Goal: Task Accomplishment & Management: Manage account settings

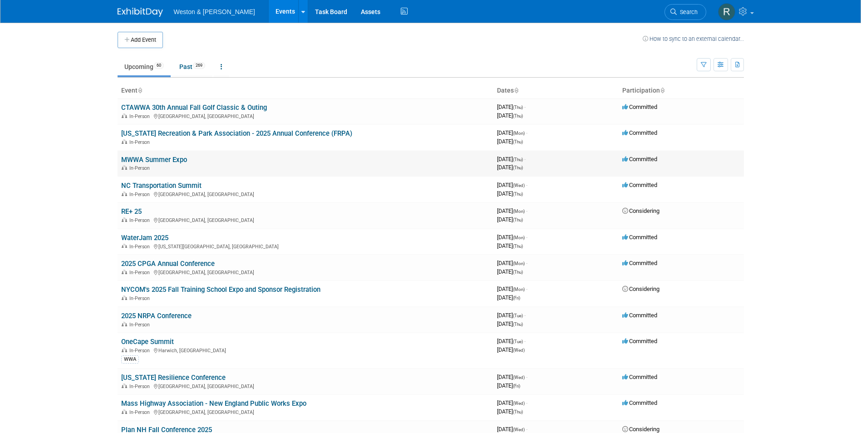
click at [169, 156] on link "MWWA Summer Expo" at bounding box center [154, 160] width 66 height 8
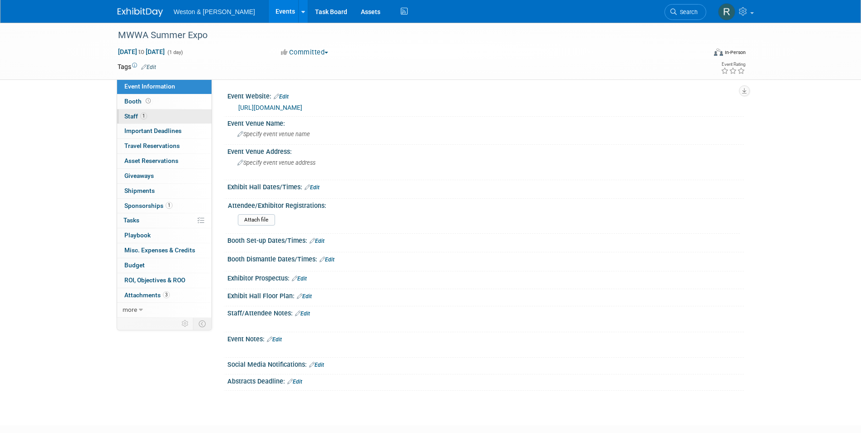
click at [159, 118] on link "1 Staff 1" at bounding box center [164, 116] width 94 height 15
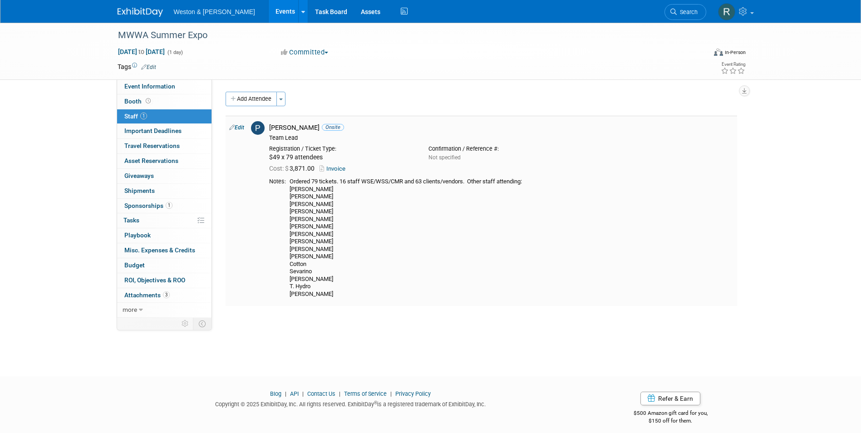
click at [303, 177] on td "Patrick Yeo Onsite Team Lead Registration / Ticket Type: Not specified Cost: $ …" at bounding box center [500, 211] width 471 height 190
click at [318, 182] on div "Ordered 79 tickets. 16 staff WSE/WSS/CMR and 63 clients/vendors. Other staff at…" at bounding box center [512, 238] width 444 height 120
click at [239, 127] on link "Edit" at bounding box center [236, 127] width 15 height 6
select select "0c9046d6-afe4-4371-b5f6-aa926eaac5a2"
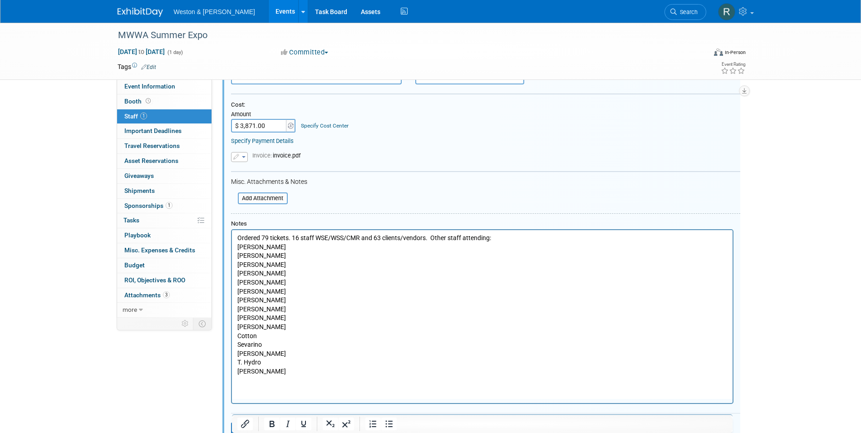
scroll to position [194, 0]
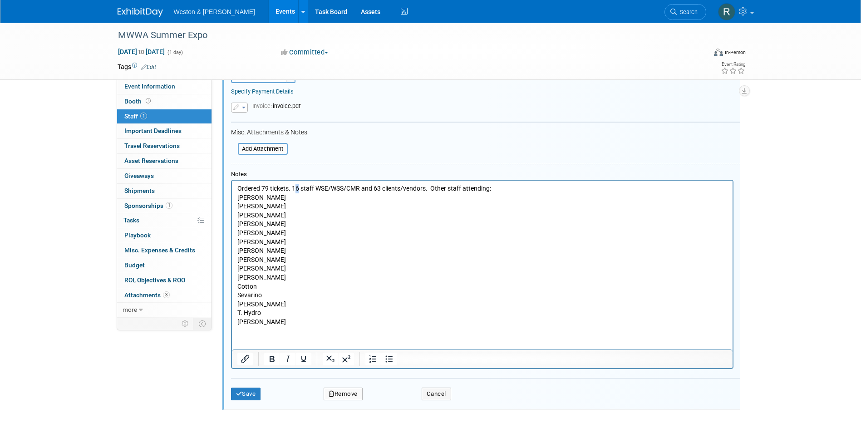
click at [297, 188] on p "Ordered 79 tickets. 16 staff WSE/WSS/CMR and 63 clients/vendors. Other staff at…" at bounding box center [482, 255] width 490 height 142
click at [280, 275] on p "Ordered 79 tickets. 19 staff WSE/WSS/CMR and 63 clients/vendors. Other staff at…" at bounding box center [482, 255] width 490 height 142
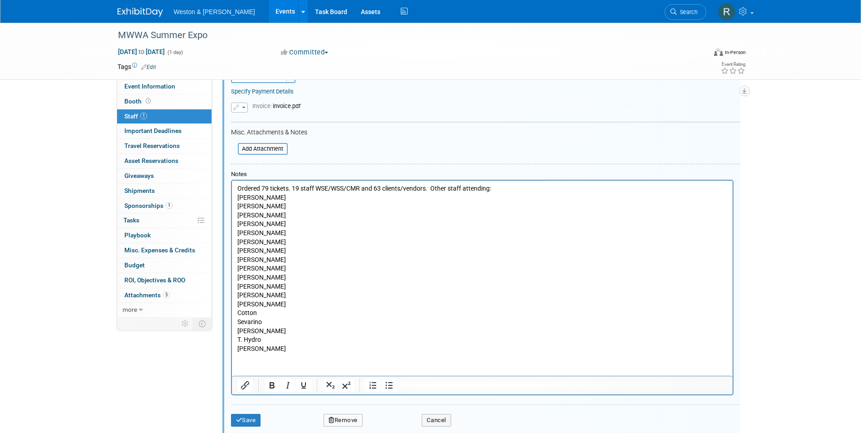
drag, startPoint x: 311, startPoint y: 266, endPoint x: 311, endPoint y: 261, distance: 4.6
click at [312, 266] on p "Ordered 79 tickets. 19 staff WSE/WSS/CMR and 63 clients/vendors. Other staff at…" at bounding box center [482, 268] width 490 height 169
click at [287, 189] on p "Ordered 79 tickets. 19 staff WSE/WSS/CMR and 63 clients/vendors. Other staff at…" at bounding box center [482, 268] width 490 height 169
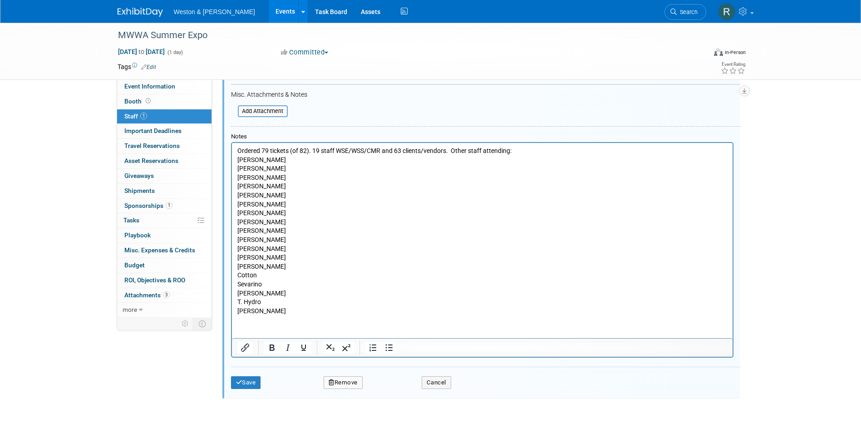
scroll to position [240, 0]
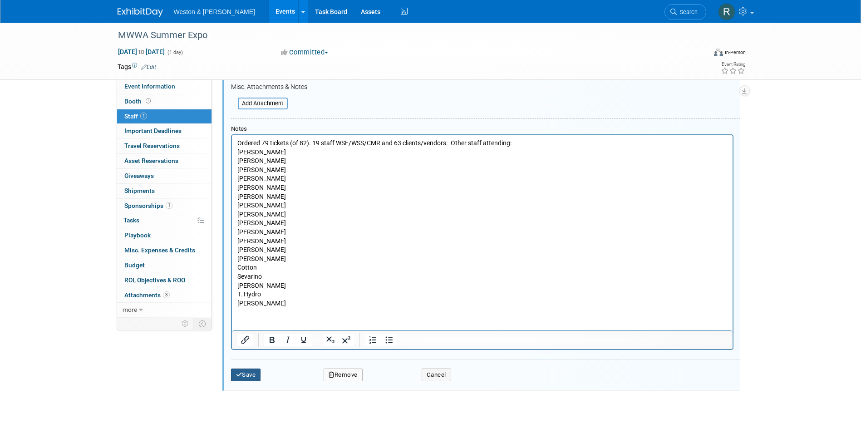
click at [252, 377] on button "Save" at bounding box center [246, 374] width 30 height 13
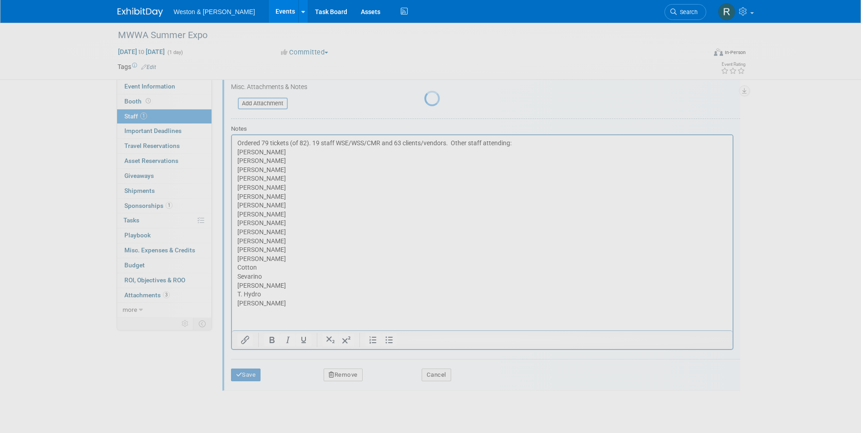
scroll to position [7, 0]
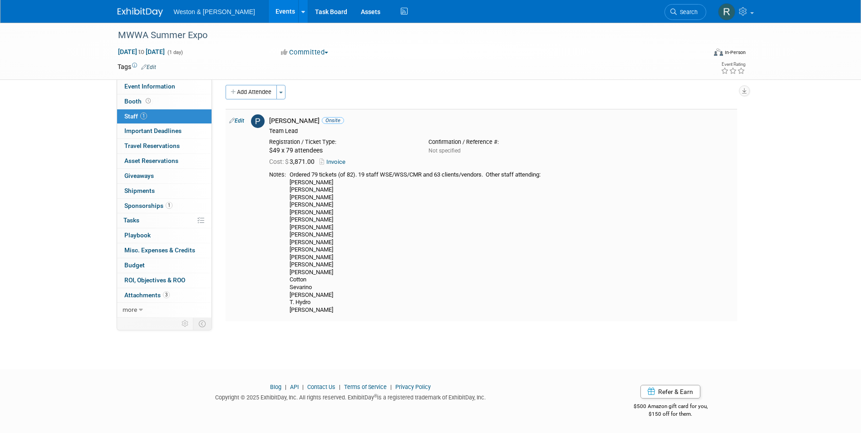
click at [346, 174] on div "Ordered 79 tickets (of 82). 19 staff WSE/WSS/CMR and 63 clients/vendors. Other …" at bounding box center [512, 242] width 444 height 142
